Goal: Navigation & Orientation: Find specific page/section

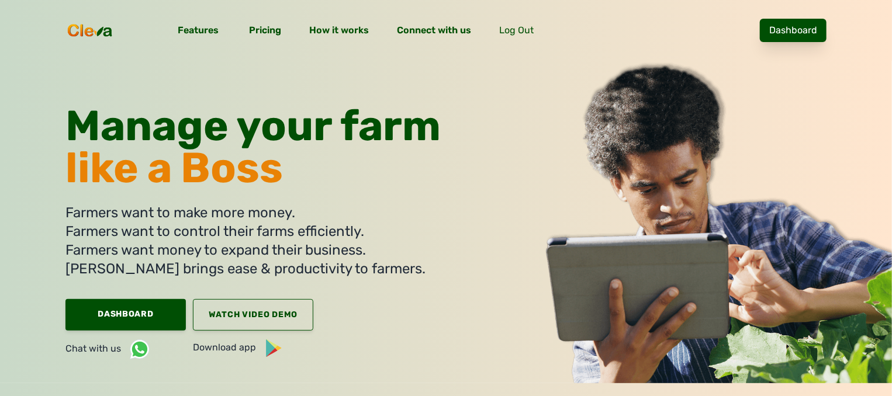
click at [785, 31] on link "Dashboard" at bounding box center [793, 30] width 67 height 23
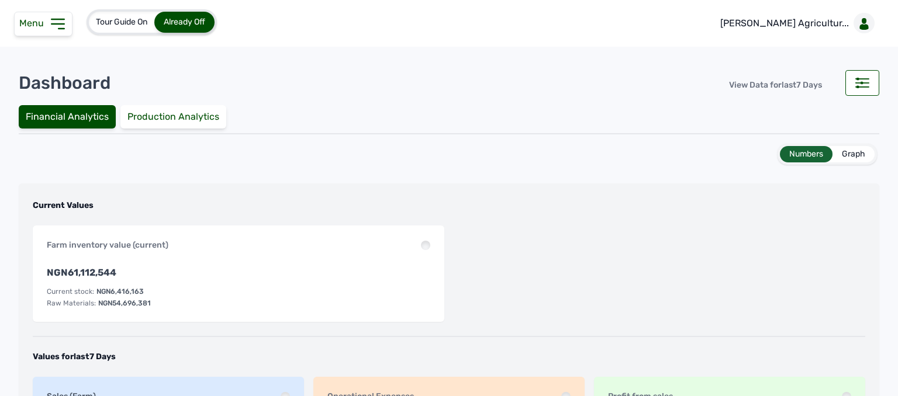
click at [51, 26] on icon at bounding box center [58, 24] width 19 height 19
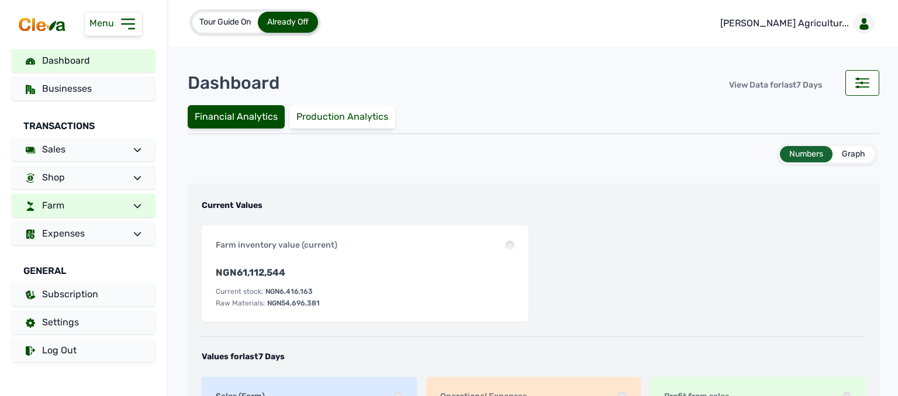
click at [123, 202] on link "Farm" at bounding box center [83, 205] width 143 height 23
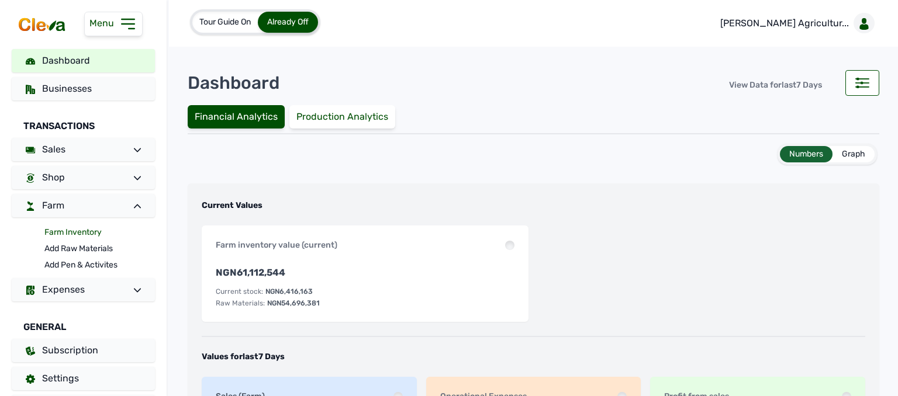
click at [86, 233] on link "Farm Inventory" at bounding box center [99, 233] width 111 height 16
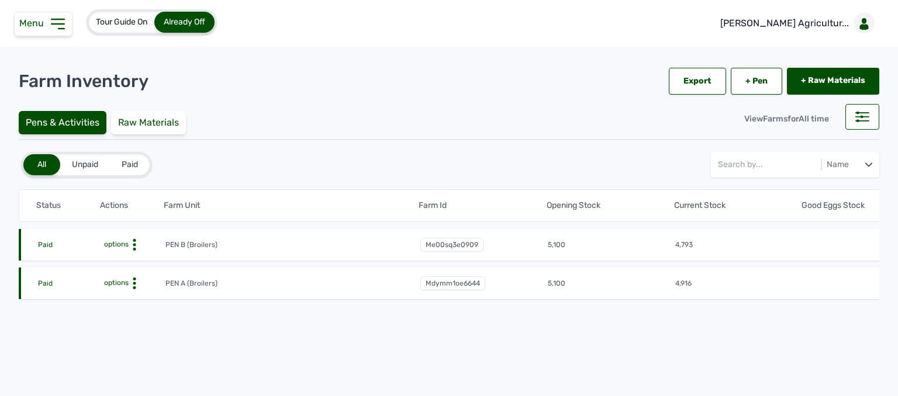
click at [126, 286] on span "options" at bounding box center [115, 283] width 27 height 8
click at [133, 305] on div "Farm Activities" at bounding box center [122, 302] width 83 height 14
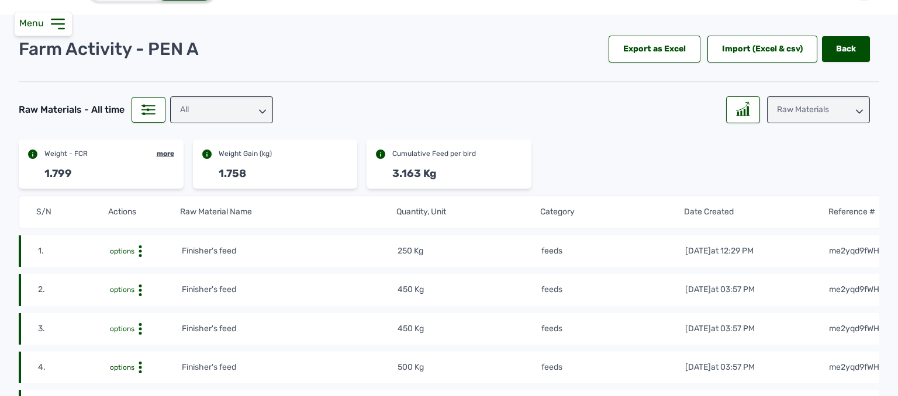
scroll to position [58, 0]
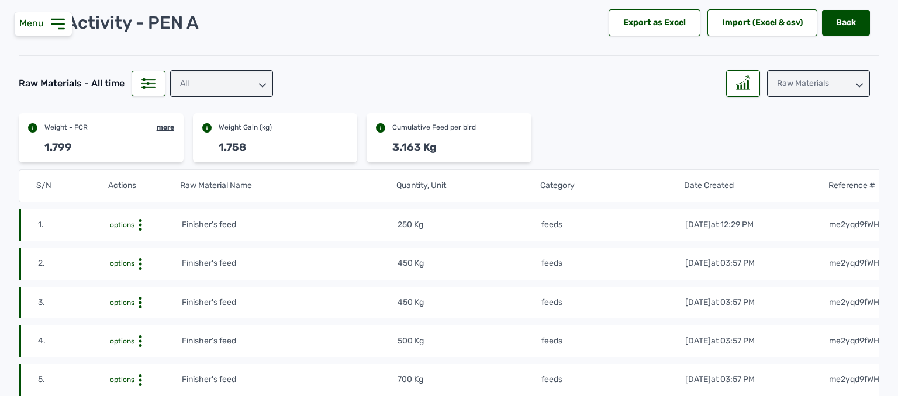
click at [250, 80] on div "All" at bounding box center [221, 83] width 103 height 27
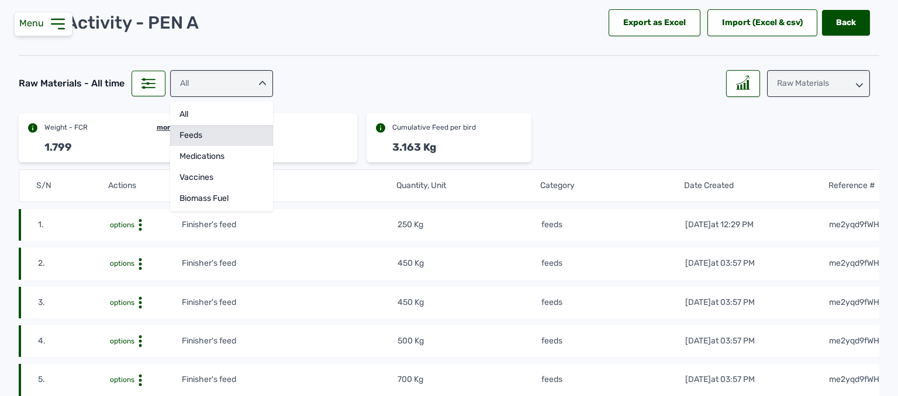
click at [237, 134] on div "feeds" at bounding box center [221, 135] width 103 height 21
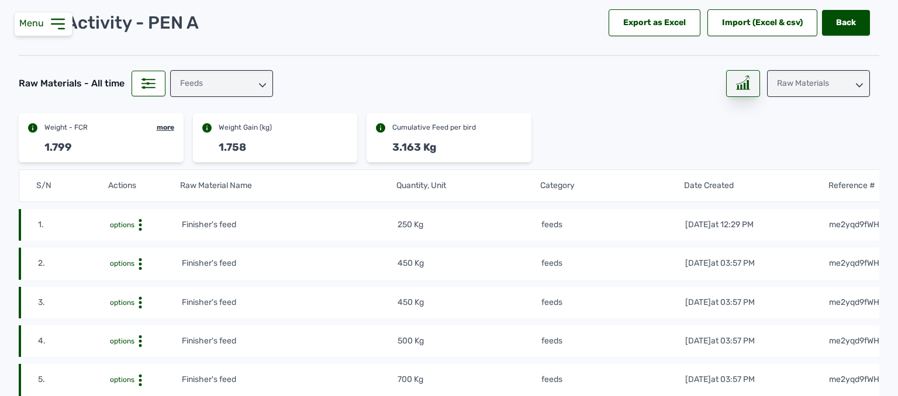
click at [736, 87] on icon at bounding box center [743, 82] width 14 height 15
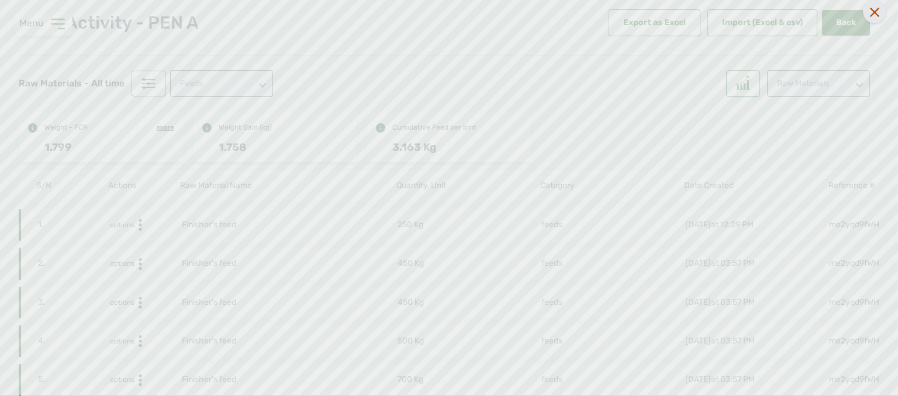
click at [870, 12] on icon at bounding box center [874, 12] width 9 height 9
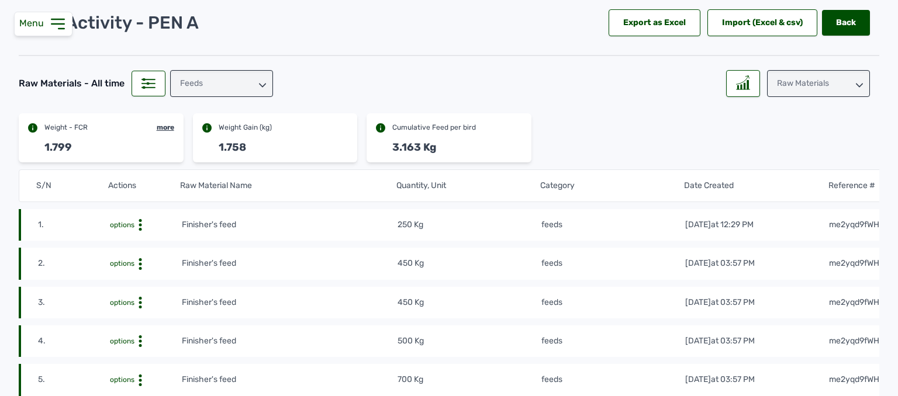
click at [817, 88] on div "Raw Materials" at bounding box center [818, 83] width 103 height 27
click at [817, 142] on div "Weight" at bounding box center [818, 135] width 103 height 21
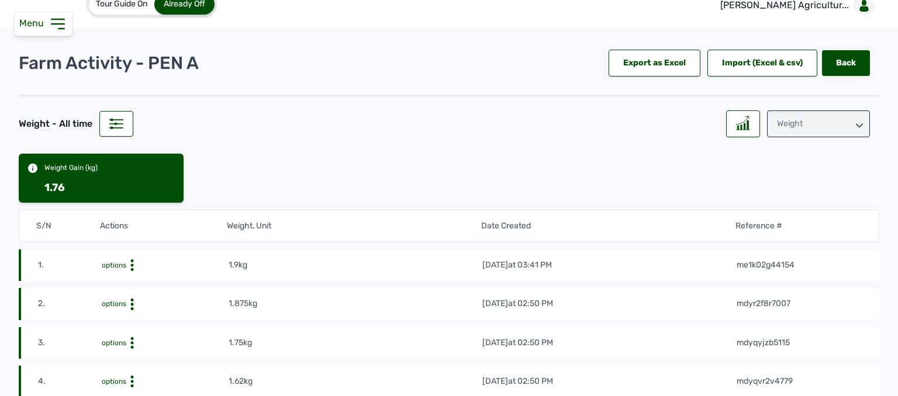
scroll to position [0, 0]
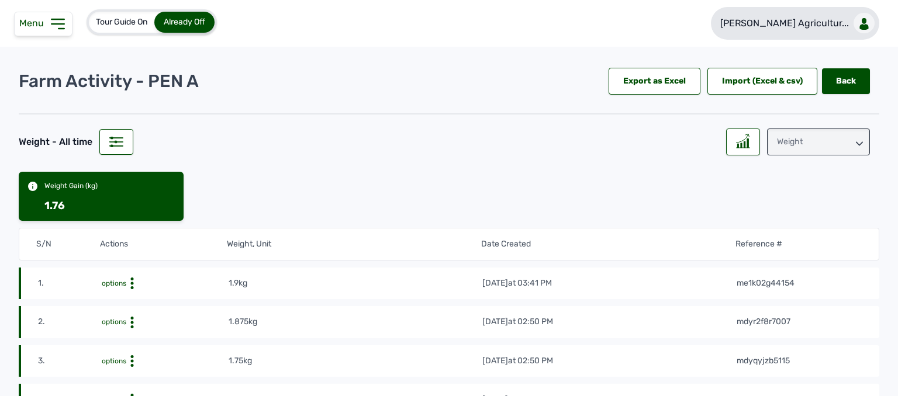
click at [796, 22] on p "Rena Agricultur..." at bounding box center [784, 23] width 129 height 14
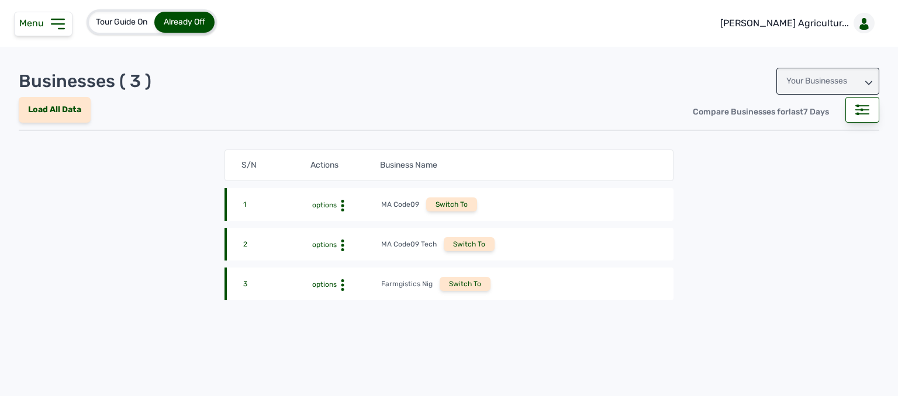
drag, startPoint x: 793, startPoint y: 82, endPoint x: 792, endPoint y: 88, distance: 6.0
click at [793, 82] on div "Your Businesses" at bounding box center [827, 81] width 103 height 27
click at [788, 129] on div "Invitations" at bounding box center [827, 133] width 103 height 21
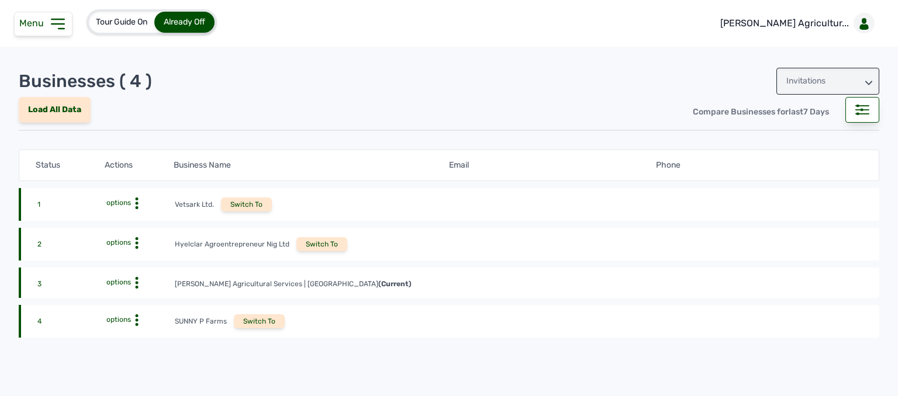
click at [330, 245] on div "Switch To" at bounding box center [321, 244] width 51 height 14
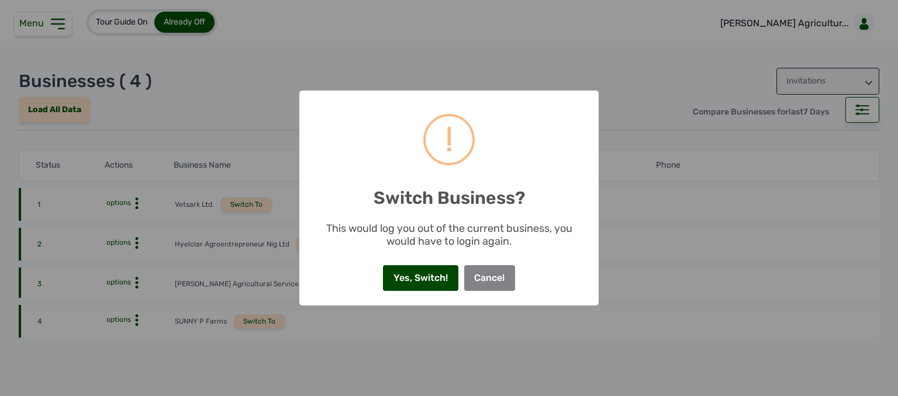
click at [409, 272] on button "Yes, Switch!" at bounding box center [420, 278] width 75 height 26
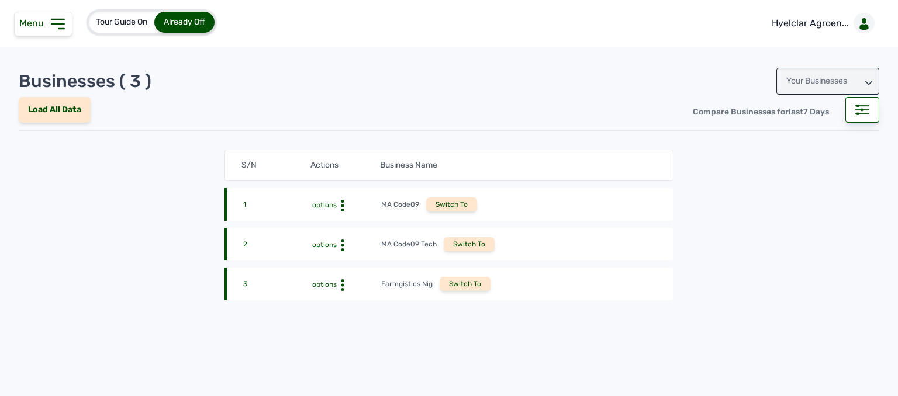
click at [50, 29] on icon at bounding box center [58, 24] width 19 height 19
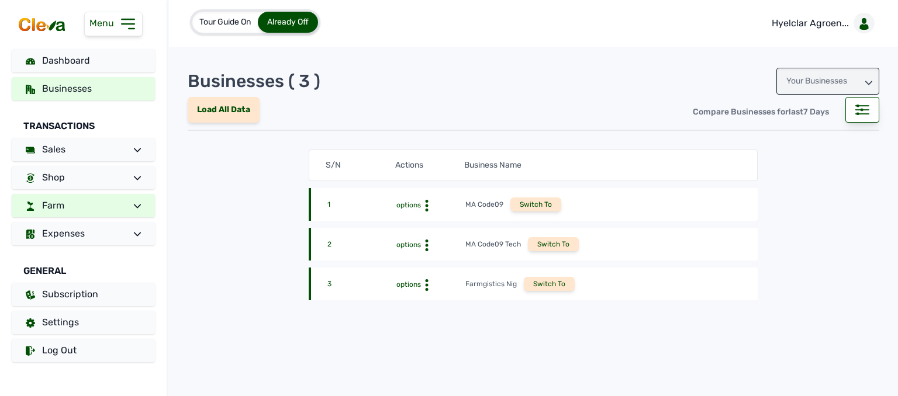
click at [122, 199] on link "Farm" at bounding box center [83, 205] width 143 height 23
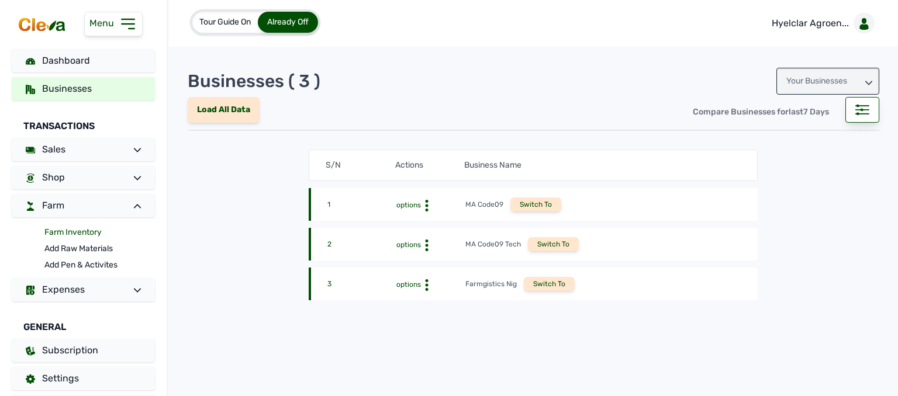
click at [77, 232] on link "Farm Inventory" at bounding box center [99, 233] width 111 height 16
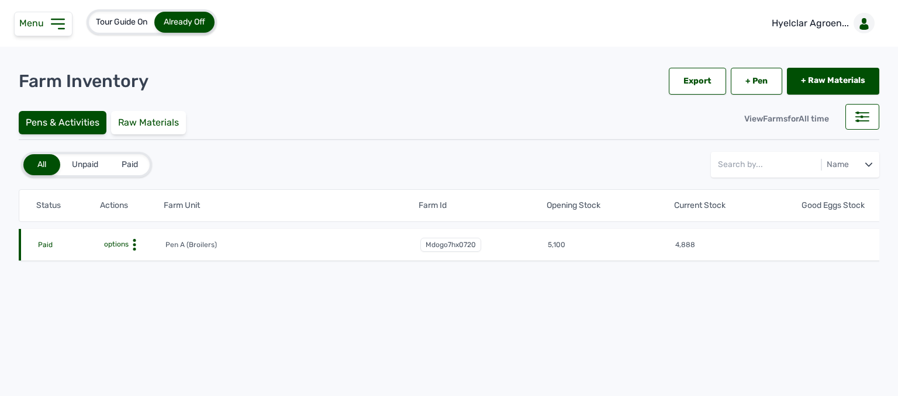
click at [125, 244] on span "options" at bounding box center [115, 244] width 27 height 8
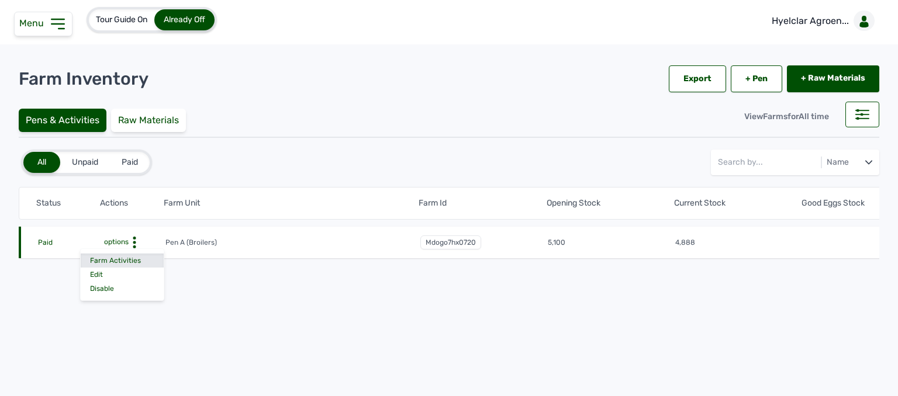
scroll to position [7, 0]
click at [143, 256] on div "Farm Activities" at bounding box center [122, 261] width 83 height 14
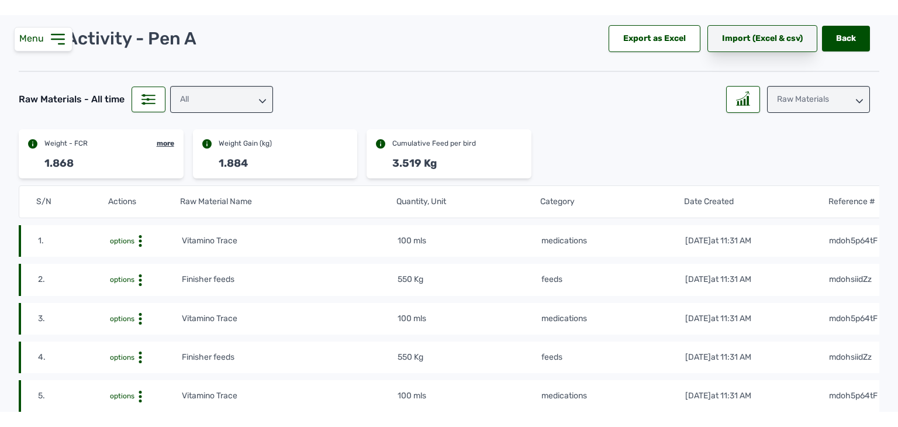
scroll to position [58, 0]
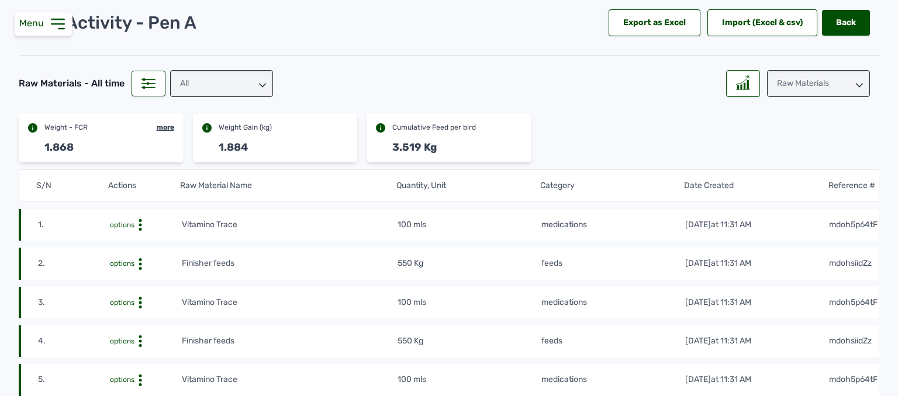
click at [238, 82] on div "All" at bounding box center [221, 83] width 103 height 27
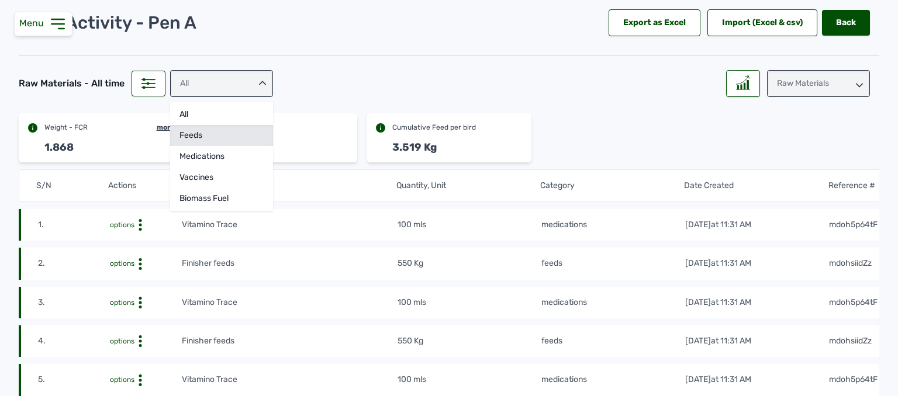
click at [234, 136] on div "feeds" at bounding box center [221, 135] width 103 height 21
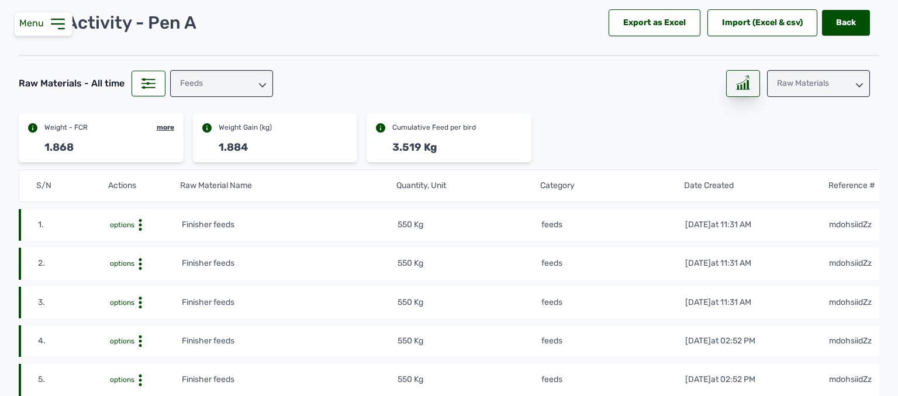
click at [737, 85] on icon at bounding box center [743, 82] width 14 height 15
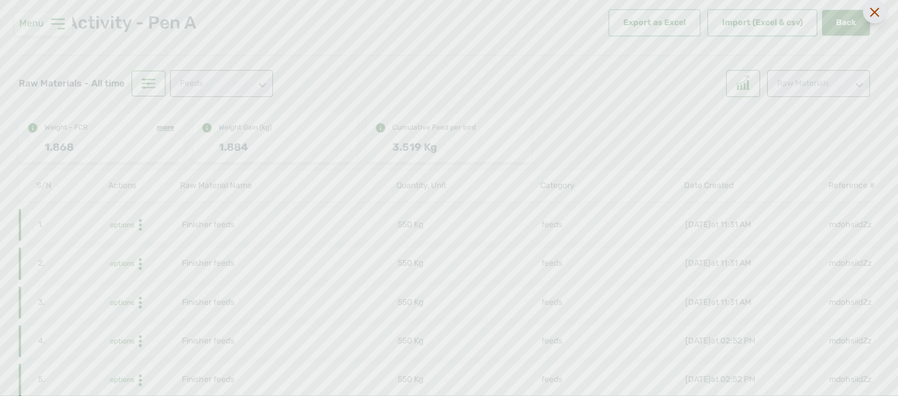
click at [875, 12] on icon at bounding box center [874, 12] width 9 height 9
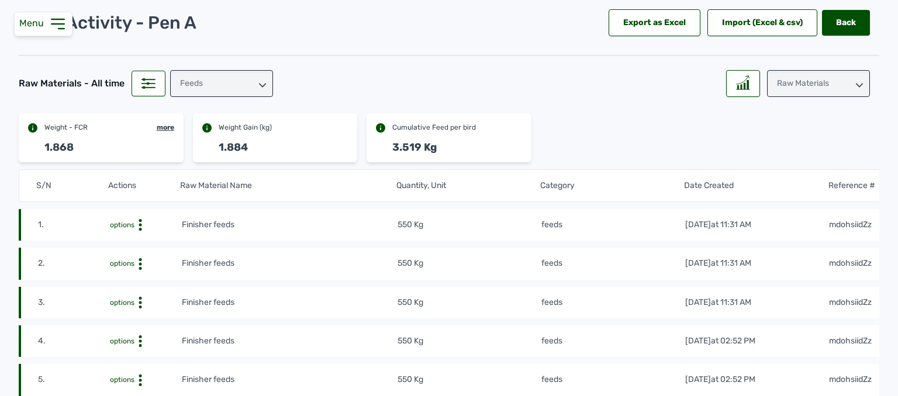
click at [822, 87] on div "Raw Materials" at bounding box center [818, 83] width 103 height 27
click at [821, 87] on div "Raw Materials" at bounding box center [818, 83] width 103 height 27
